Goal: Navigation & Orientation: Find specific page/section

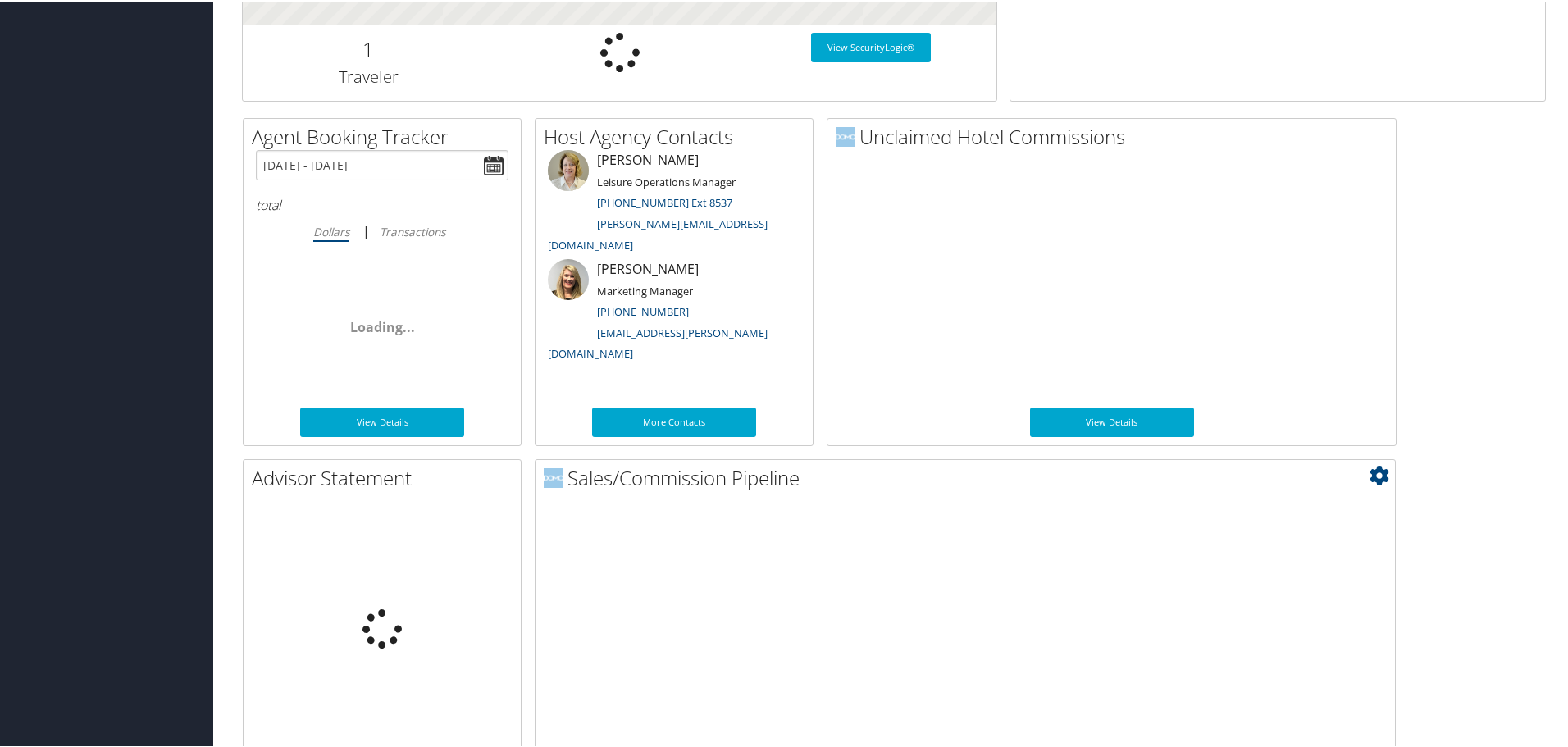
scroll to position [799, 0]
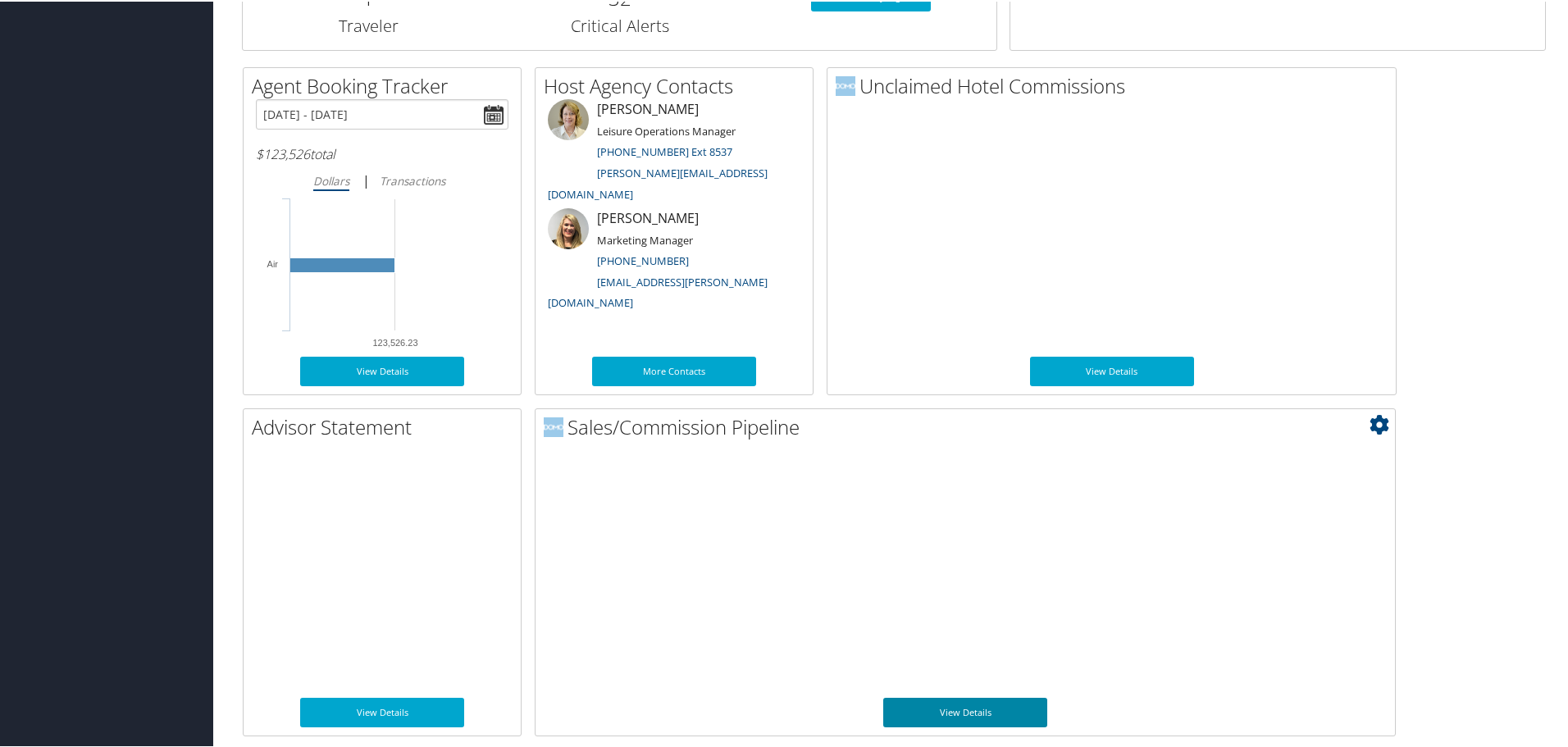
click at [947, 702] on link "View Details" at bounding box center [965, 711] width 164 height 30
